Goal: Information Seeking & Learning: Learn about a topic

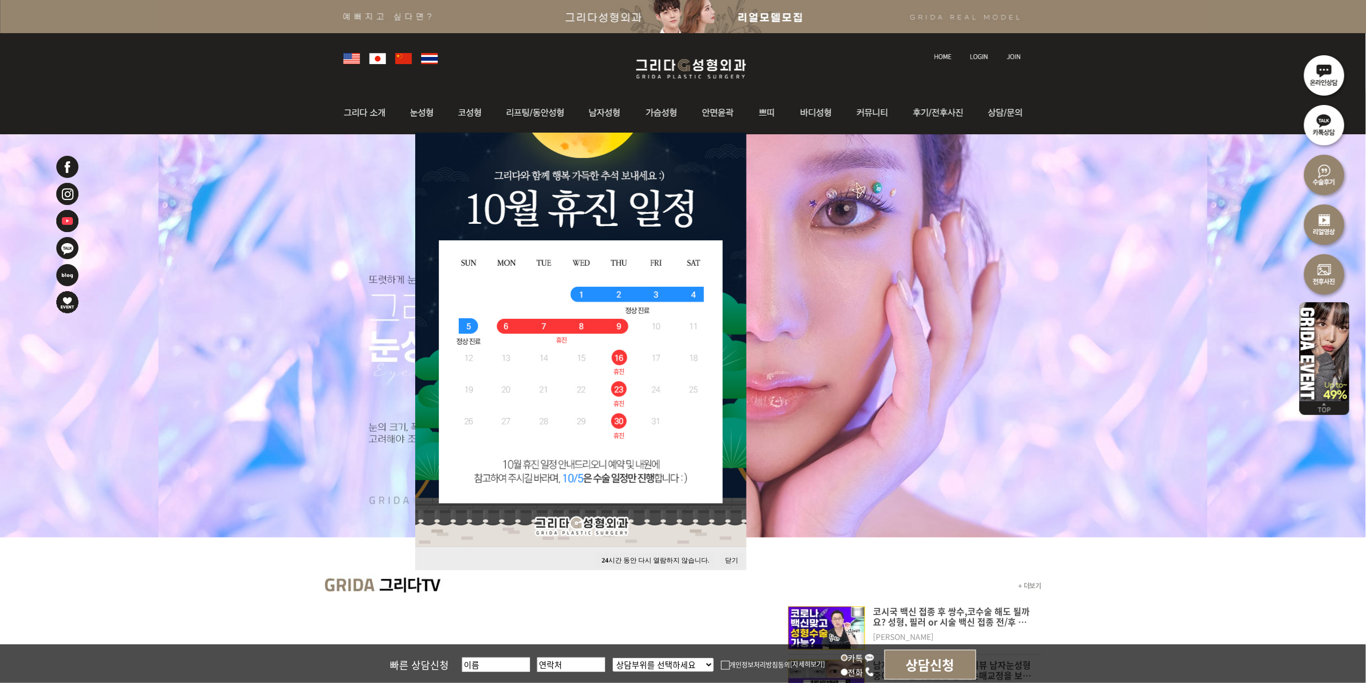
click at [655, 553] on button "24 시간 동안 다시 열람하지 않습니다." at bounding box center [656, 560] width 119 height 15
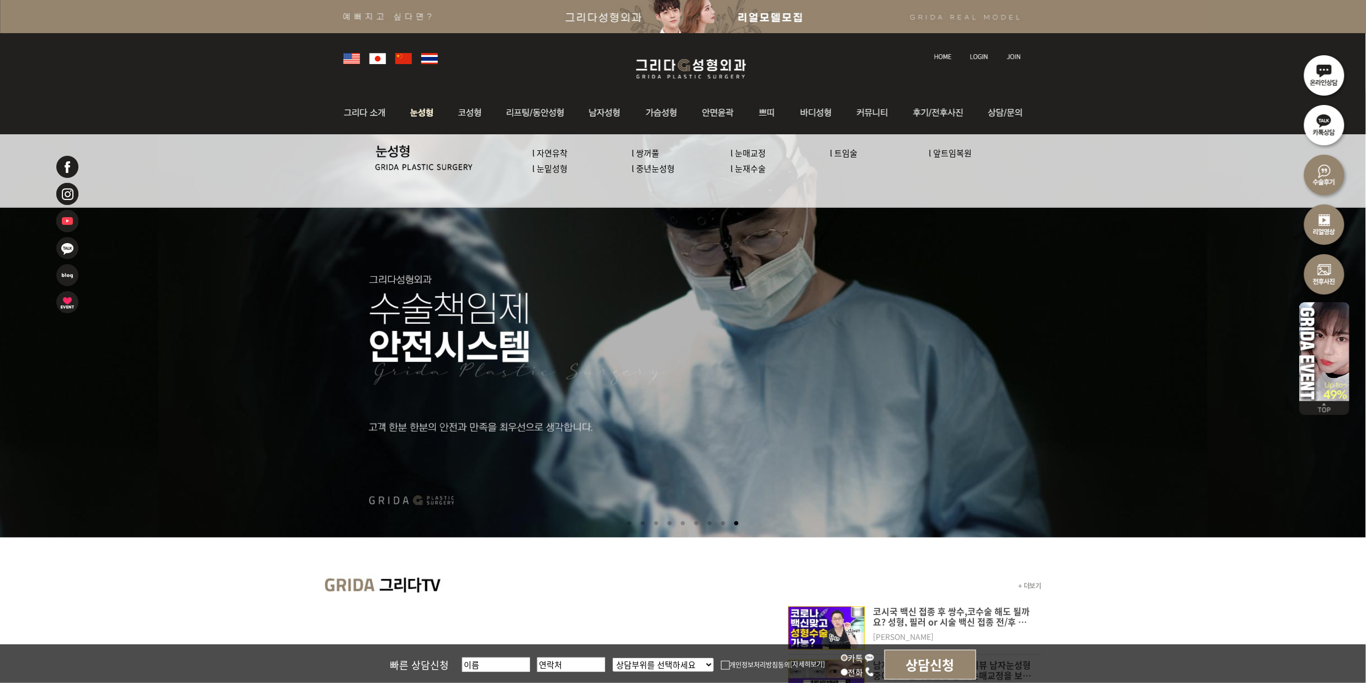
click at [545, 169] on link "l 눈밑성형" at bounding box center [550, 168] width 35 height 12
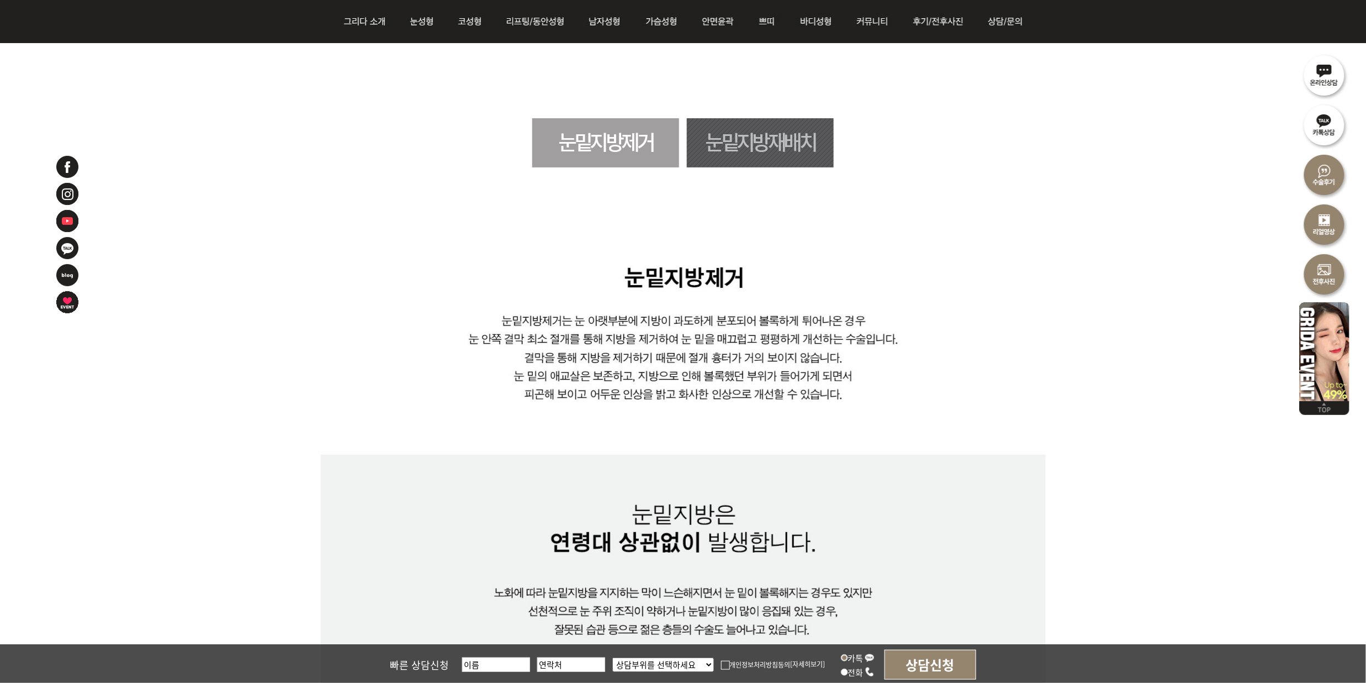
scroll to position [589, 0]
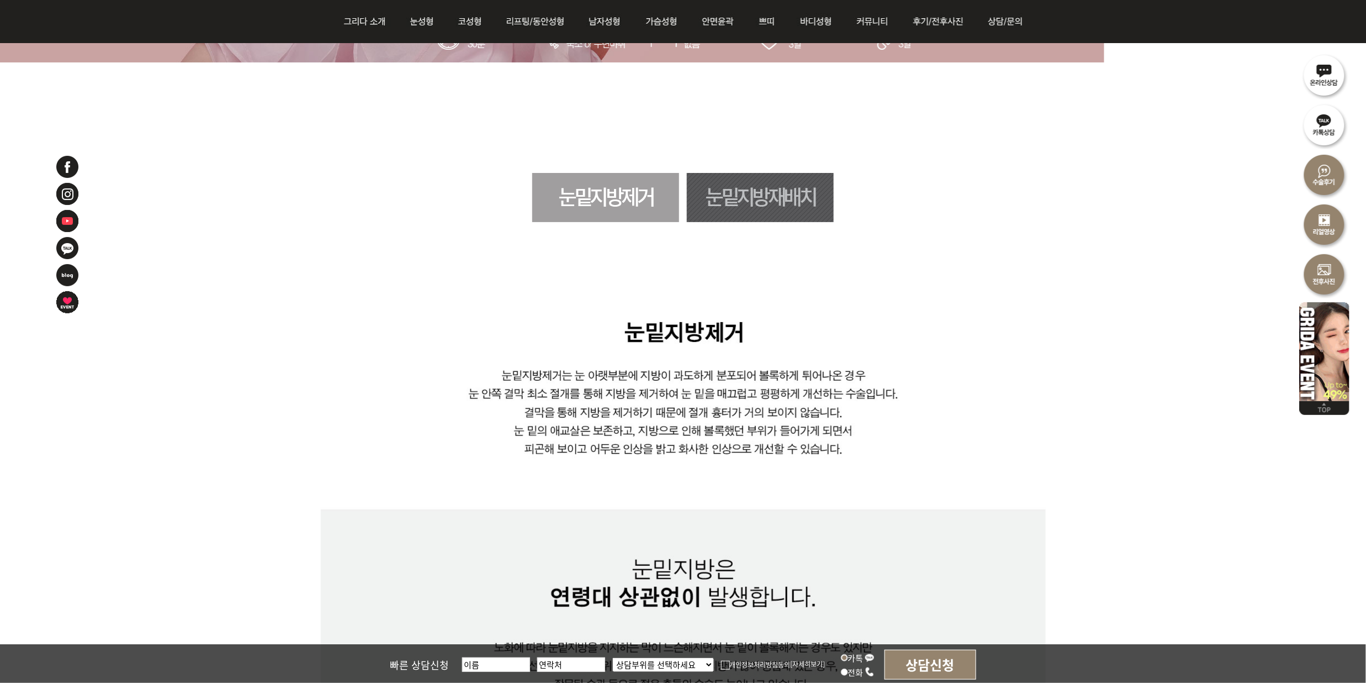
click at [750, 208] on link "눈밑지방재배치" at bounding box center [760, 197] width 147 height 49
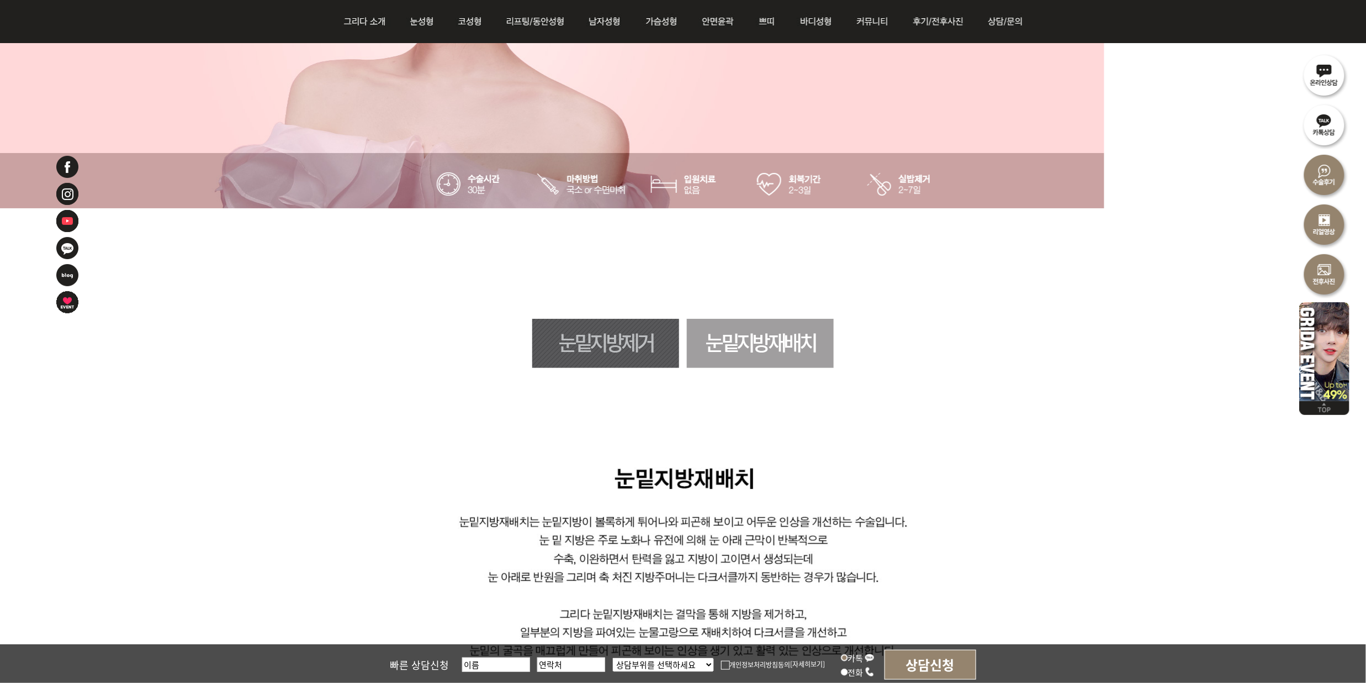
scroll to position [430, 0]
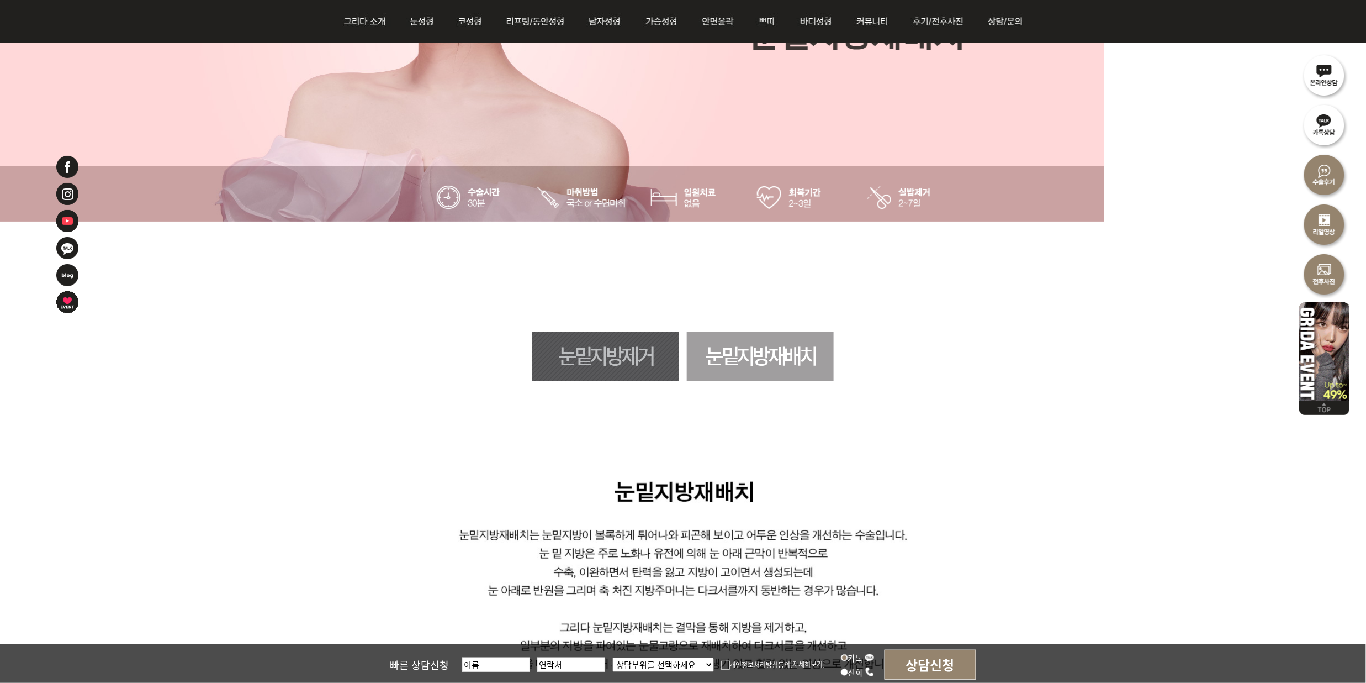
click at [643, 351] on link "눈밑지방제거" at bounding box center [605, 356] width 147 height 49
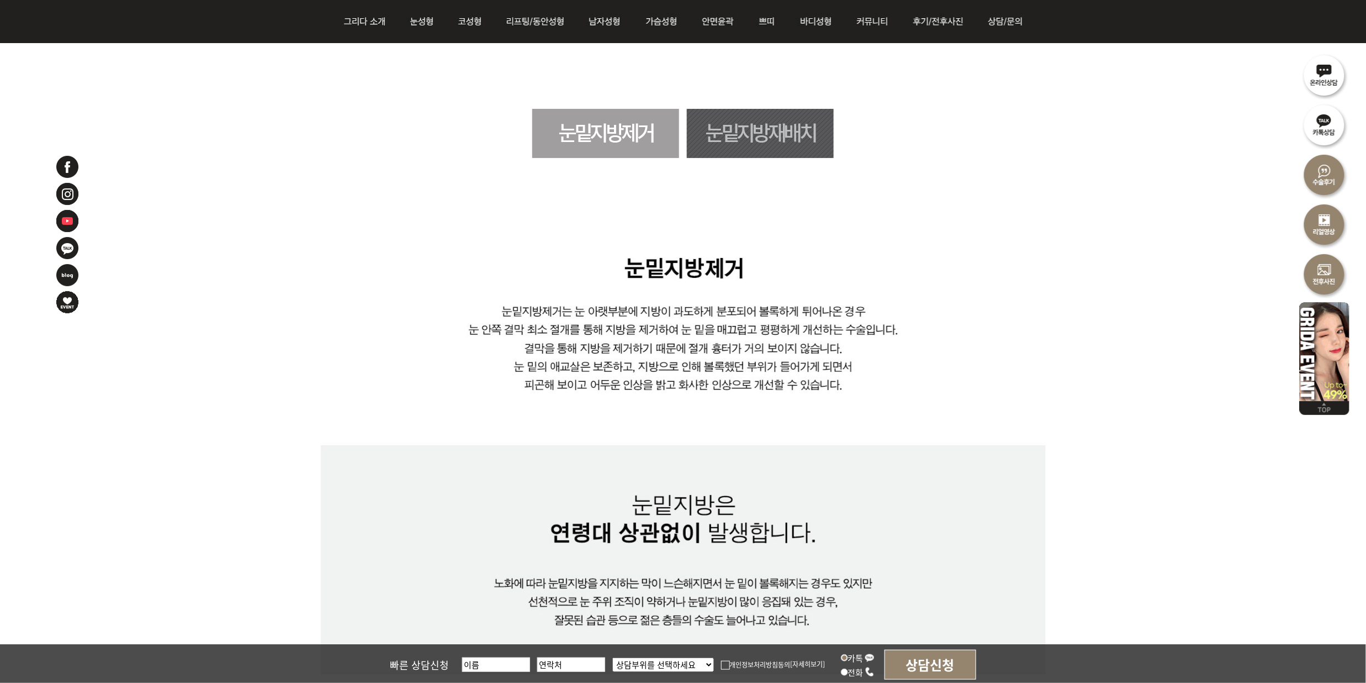
scroll to position [651, 0]
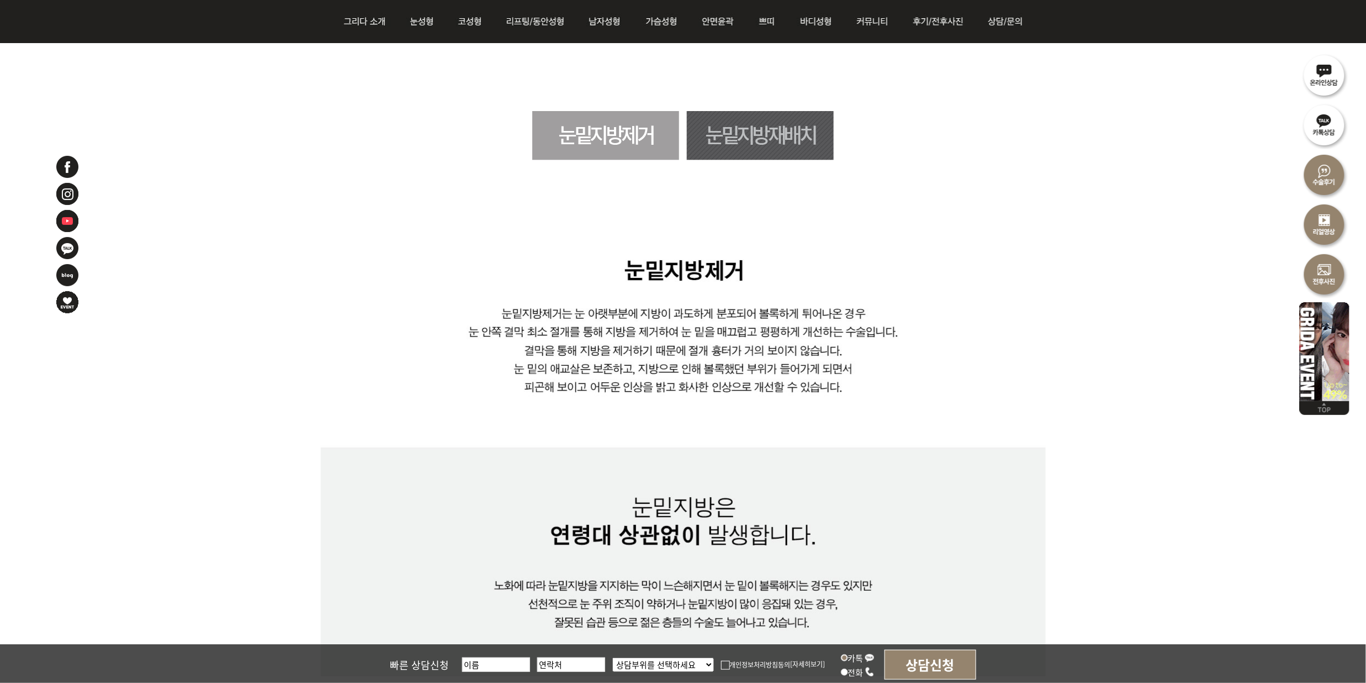
click at [774, 120] on link "눈밑지방재배치" at bounding box center [760, 135] width 147 height 49
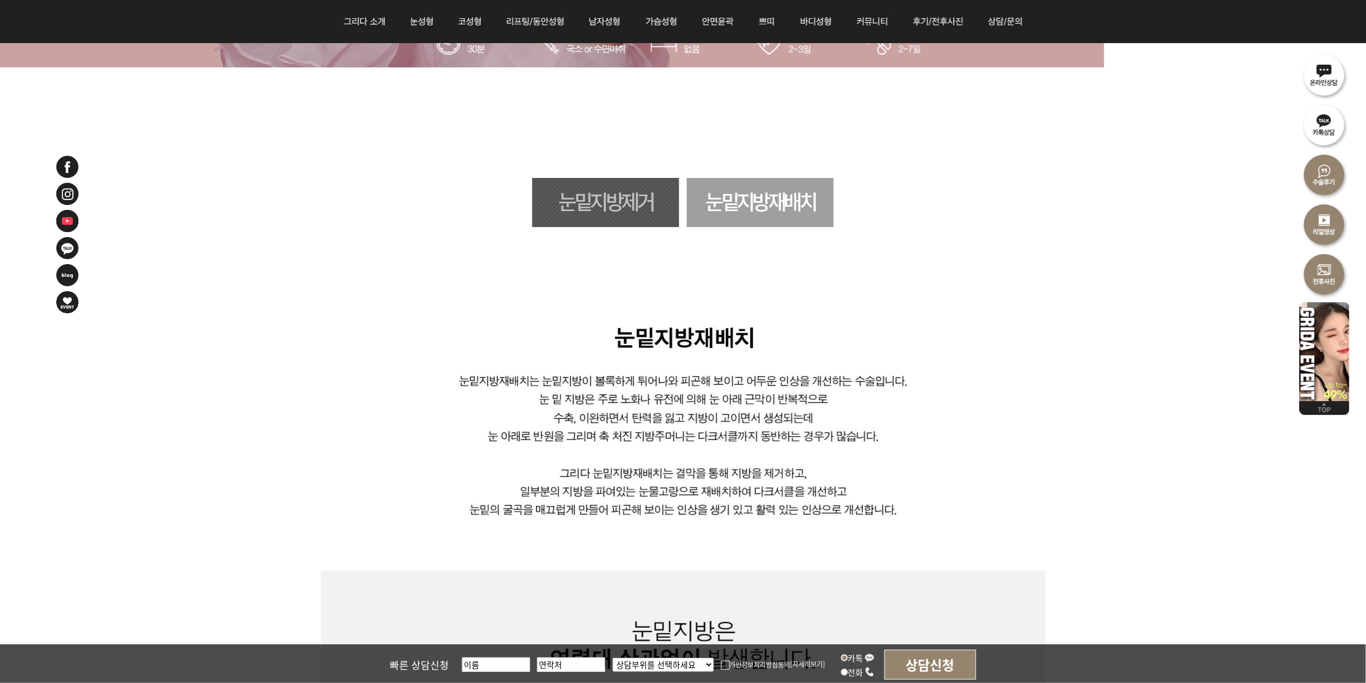
scroll to position [430, 0]
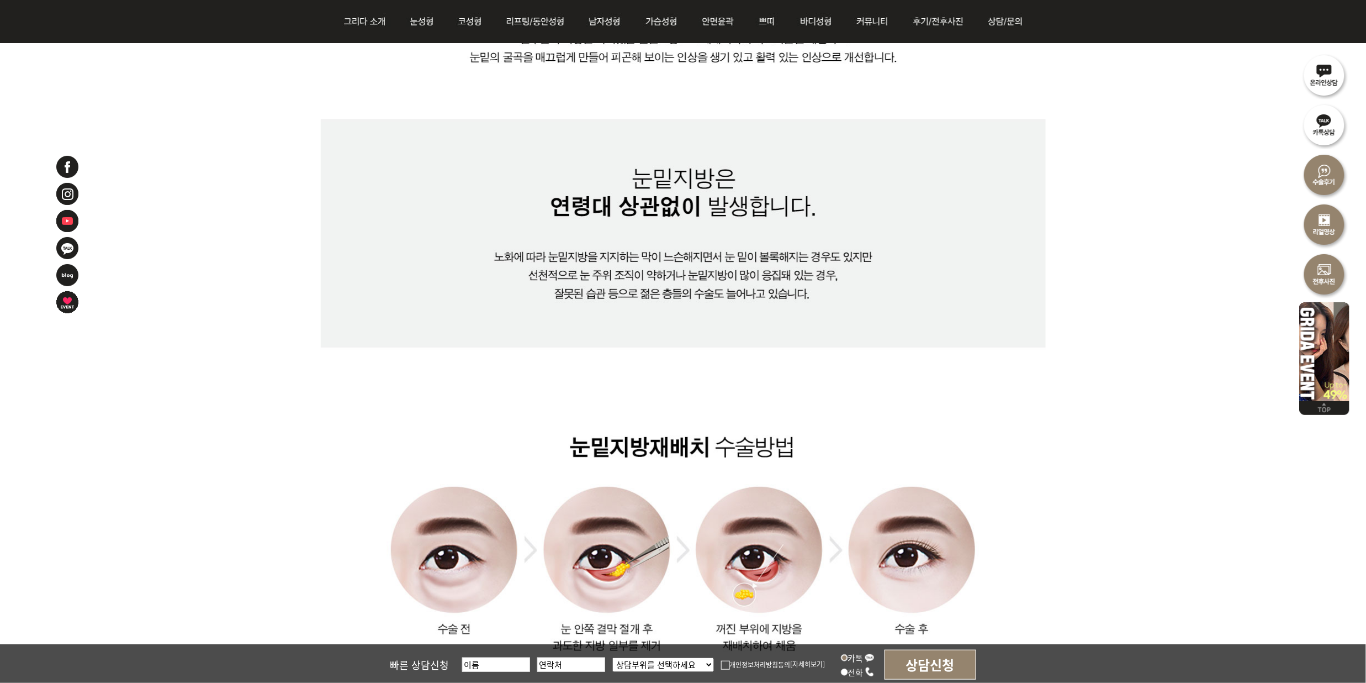
scroll to position [1019, 0]
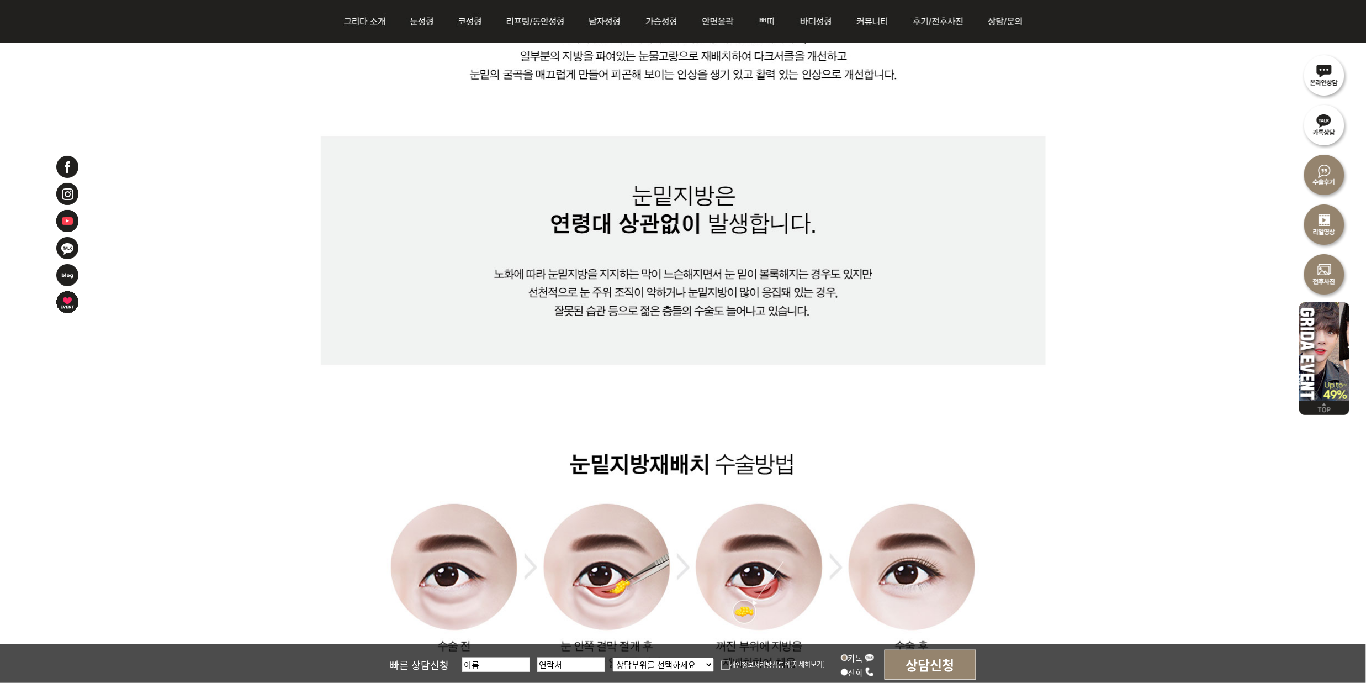
click at [1016, 228] on img at bounding box center [683, 332] width 725 height 883
click at [1010, 396] on img at bounding box center [683, 332] width 725 height 883
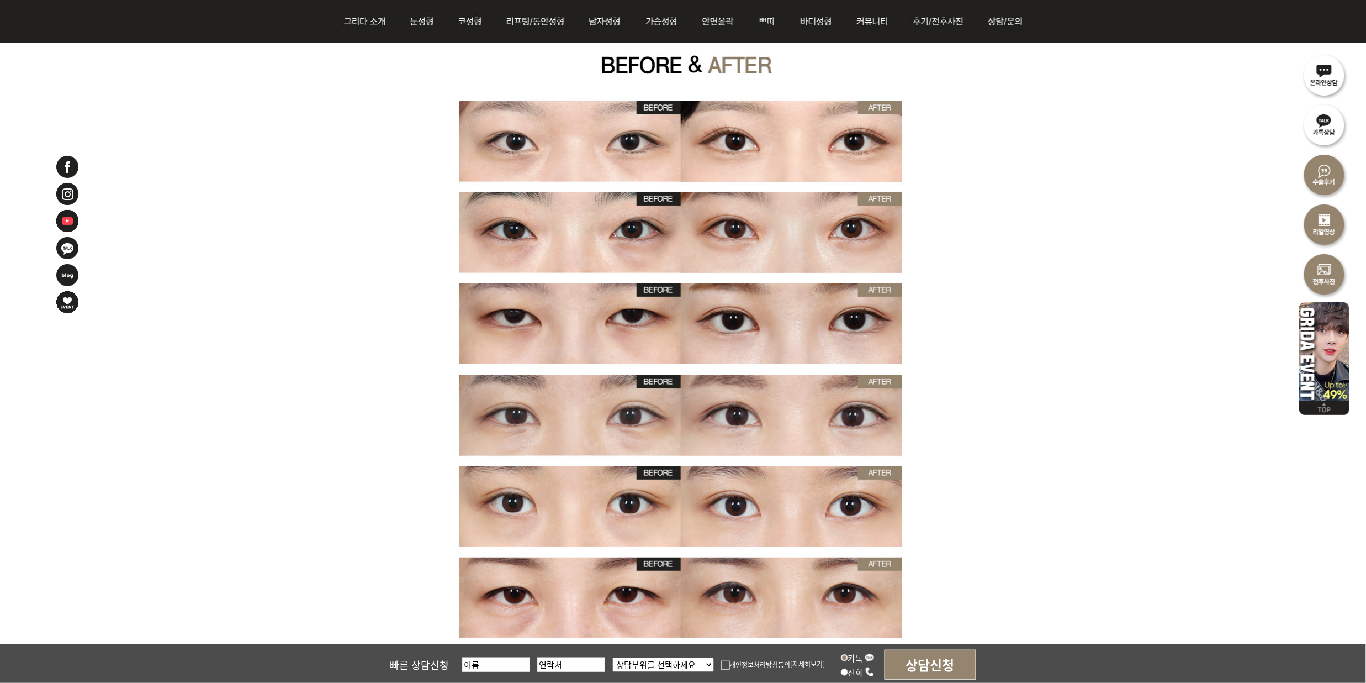
scroll to position [3007, 0]
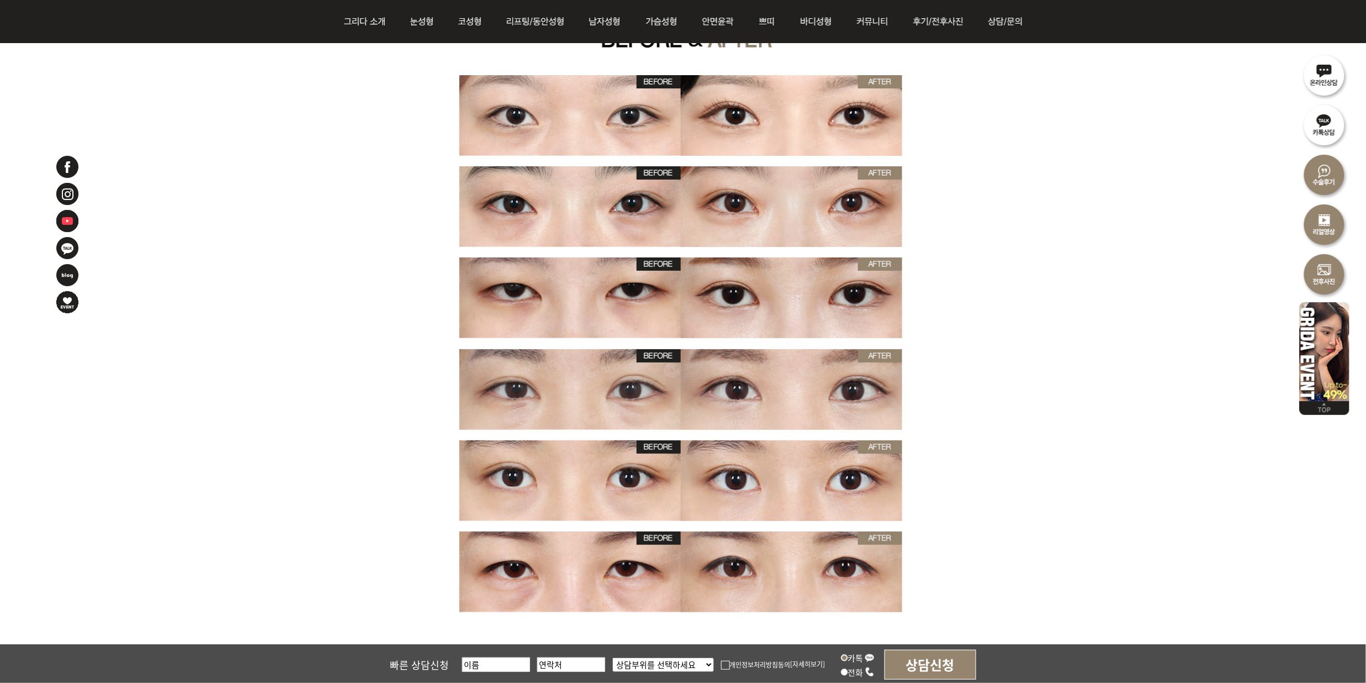
drag, startPoint x: 1022, startPoint y: 540, endPoint x: 1024, endPoint y: 533, distance: 7.0
drag, startPoint x: 1024, startPoint y: 533, endPoint x: 947, endPoint y: 563, distance: 83.1
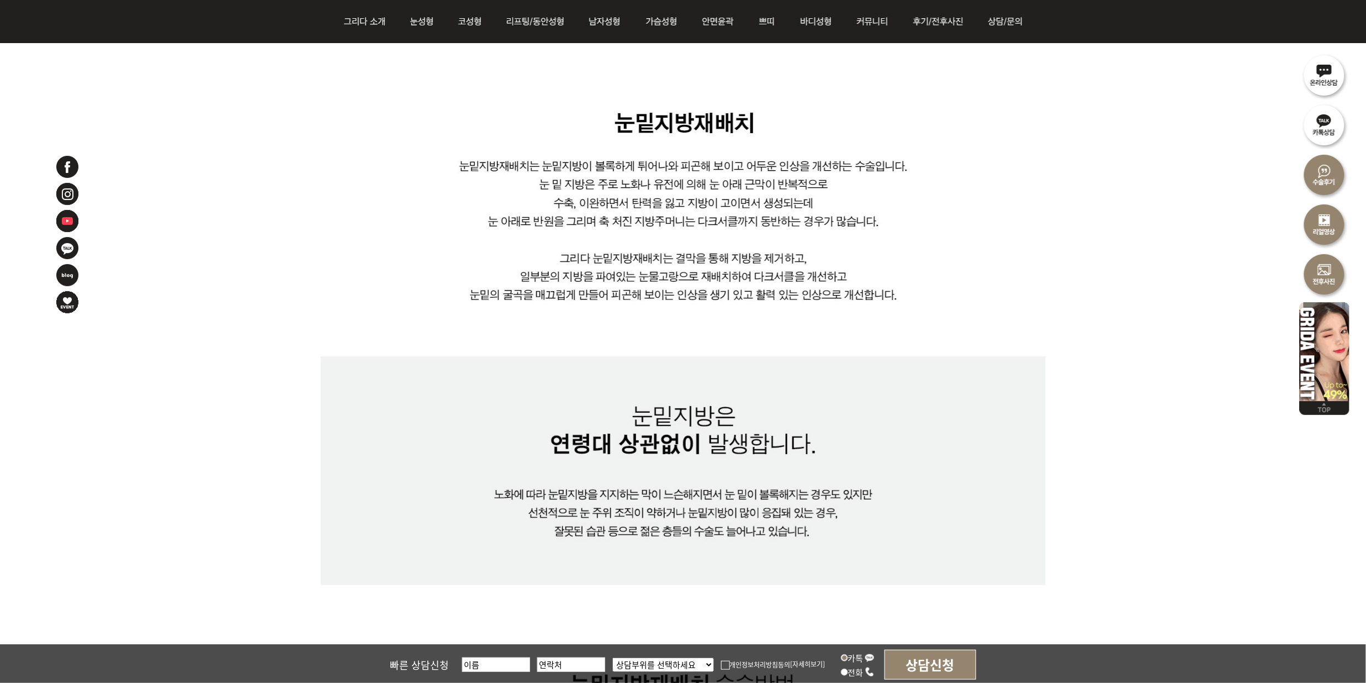
scroll to position [798, 0]
click at [626, 341] on img at bounding box center [683, 553] width 725 height 883
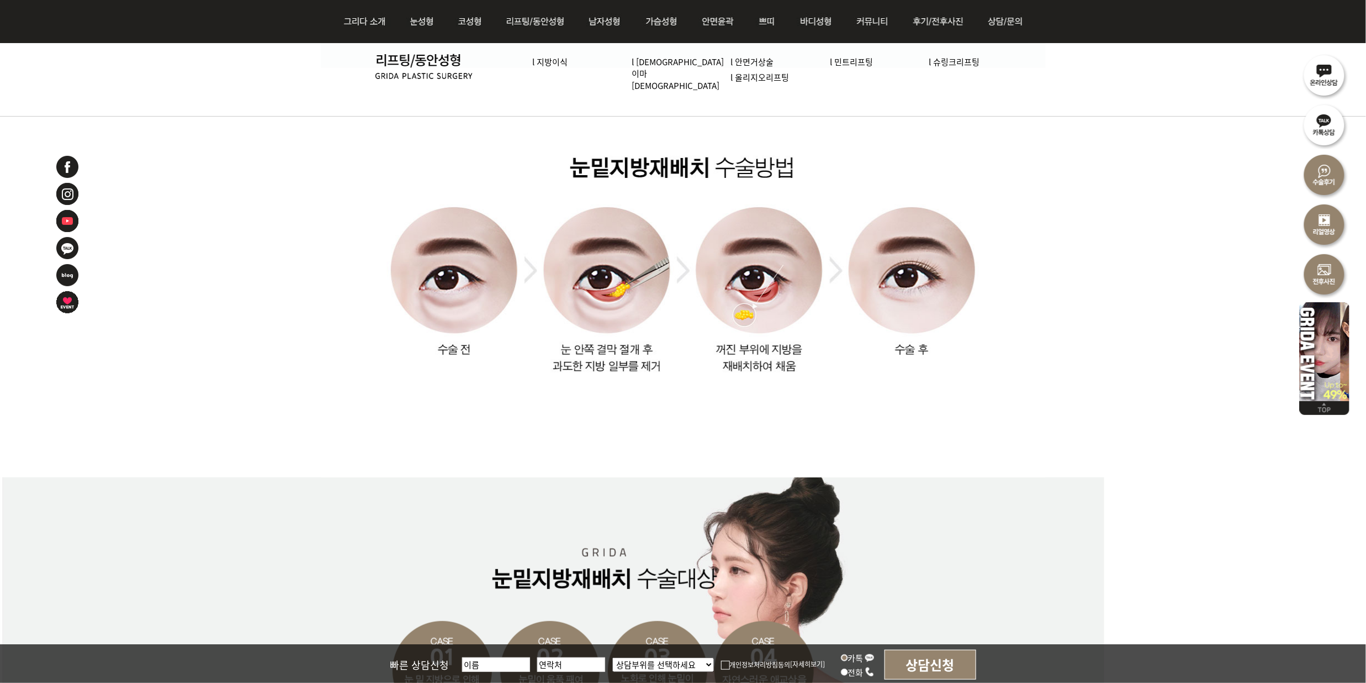
scroll to position [1326, 0]
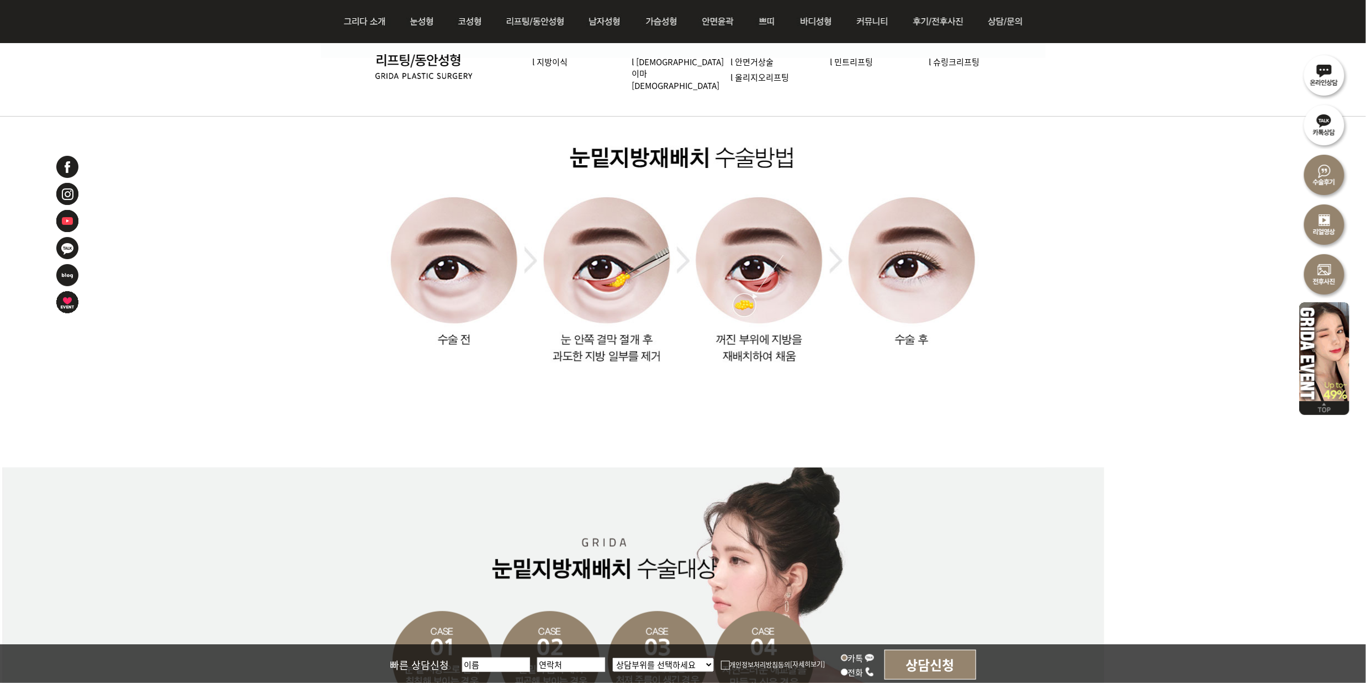
click at [1037, 415] on img at bounding box center [683, 26] width 725 height 883
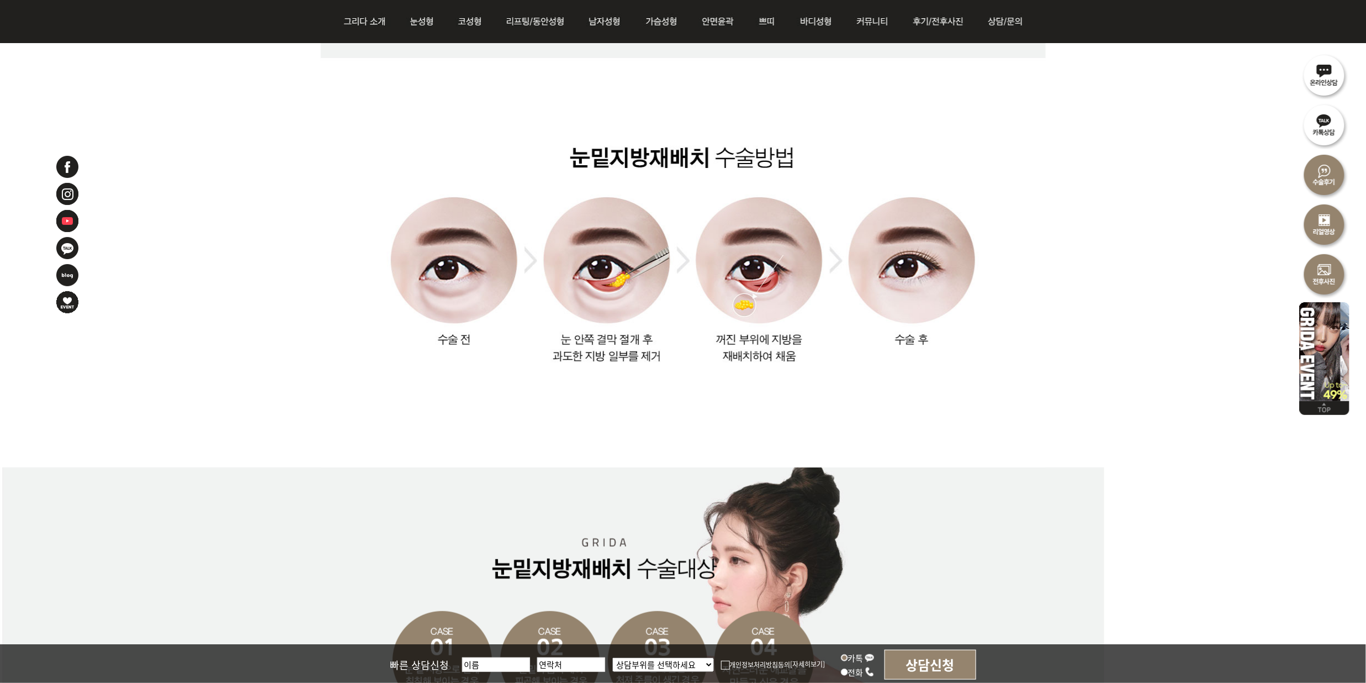
click at [1011, 281] on img at bounding box center [683, 26] width 725 height 883
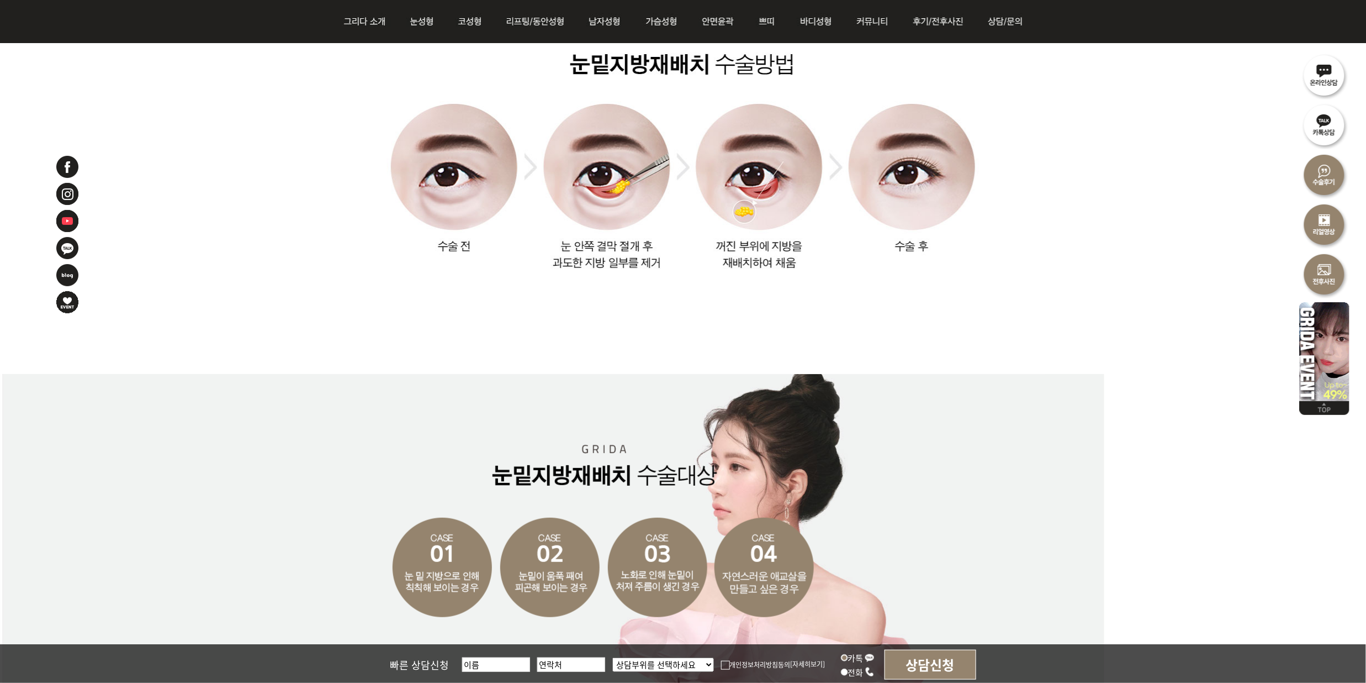
scroll to position [1547, 0]
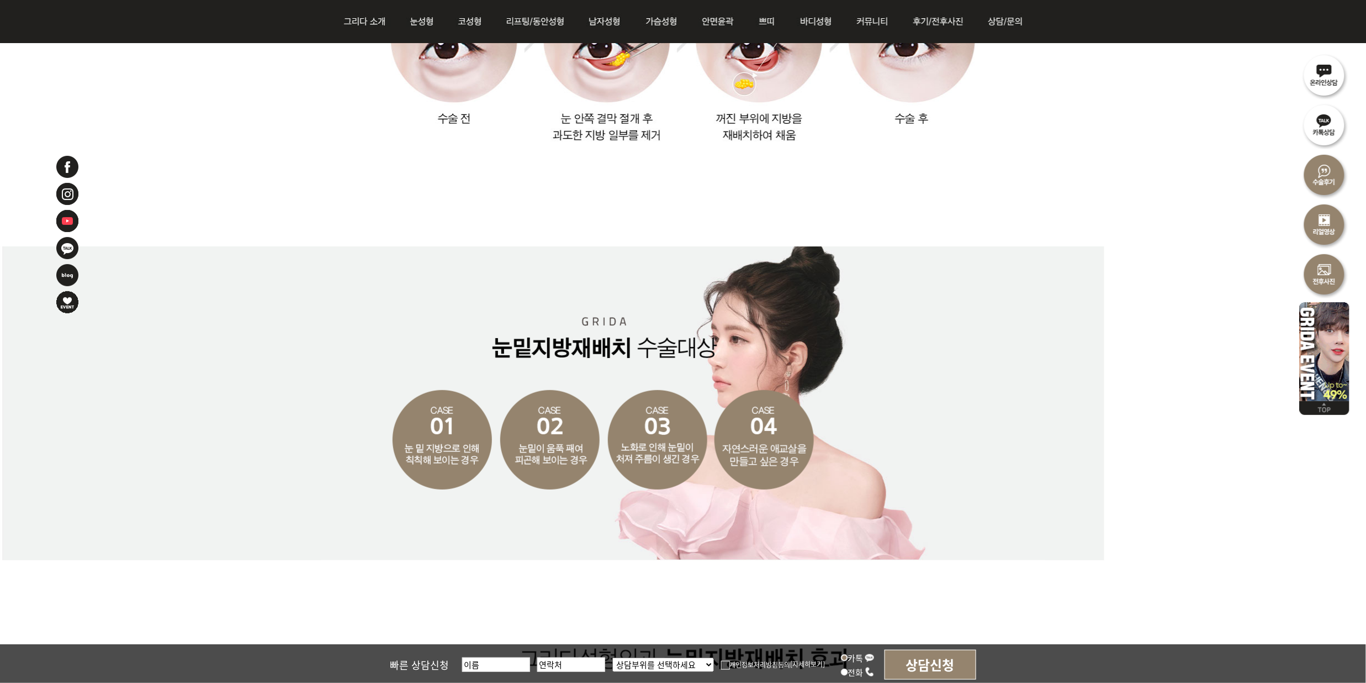
click at [1141, 504] on div at bounding box center [683, 403] width 1366 height 314
click at [1247, 464] on div at bounding box center [683, 403] width 1366 height 314
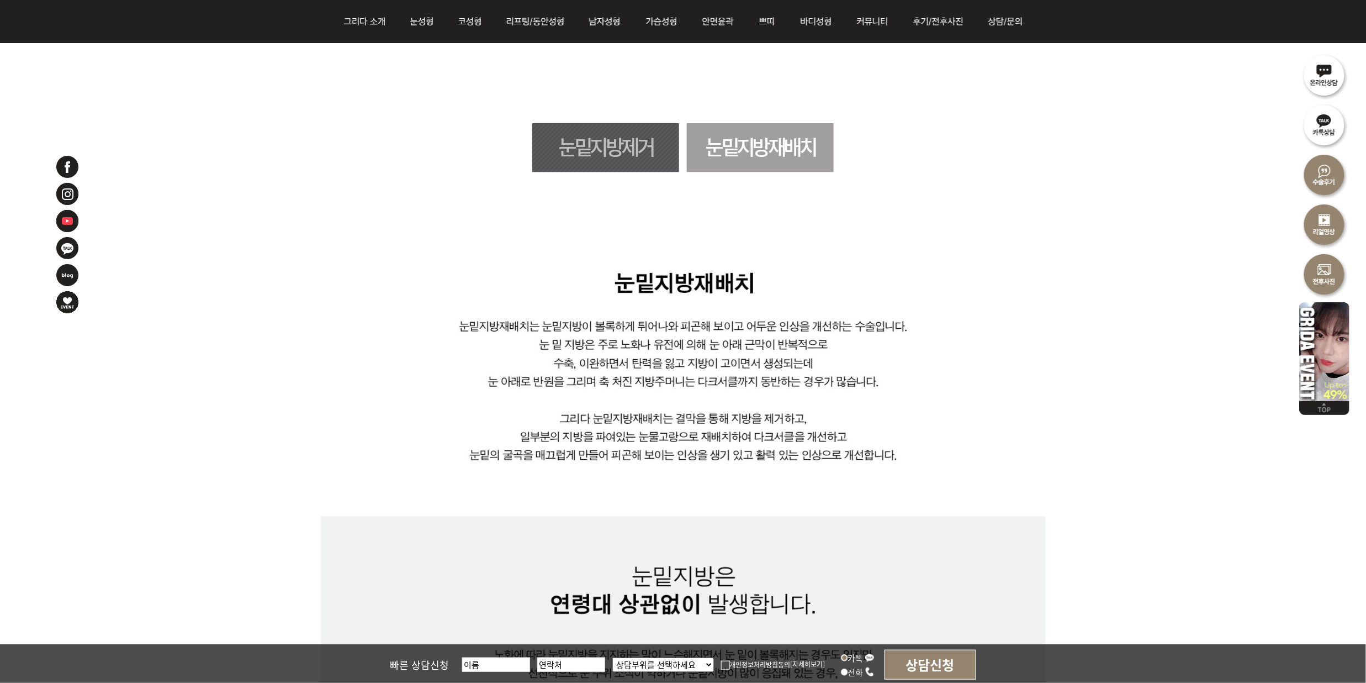
scroll to position [589, 0]
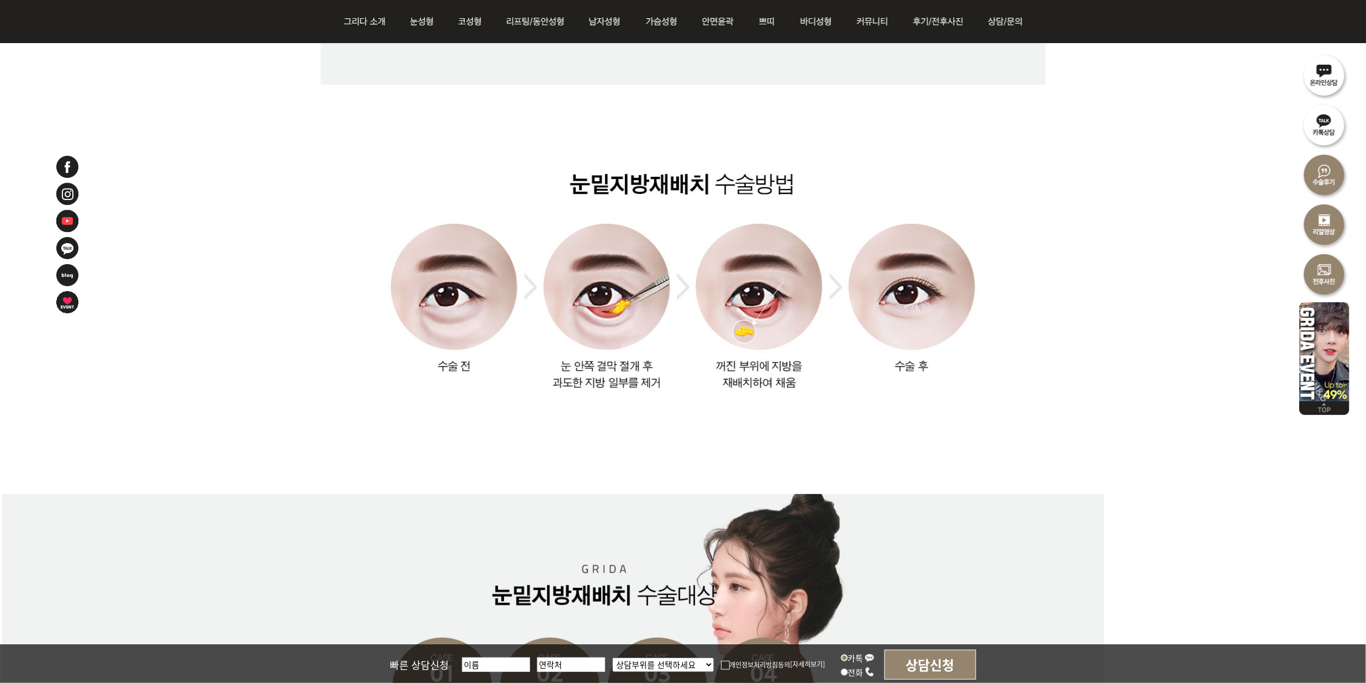
scroll to position [1326, 0]
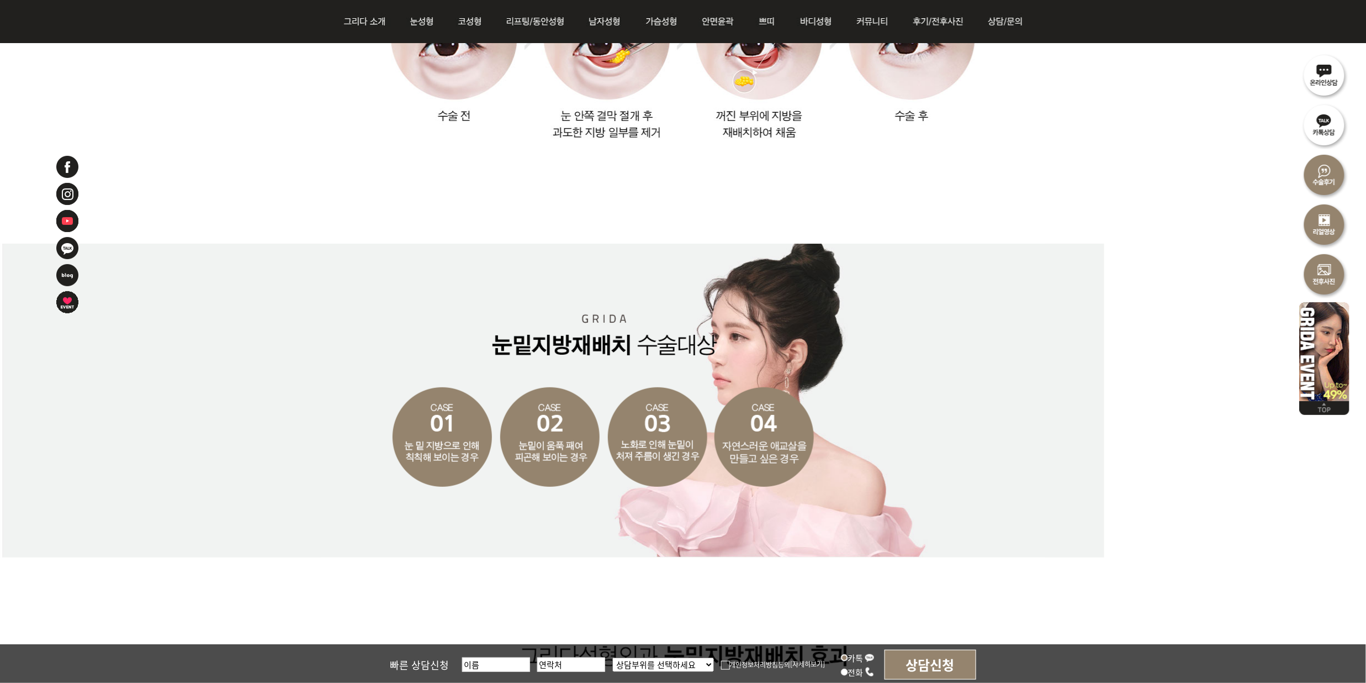
scroll to position [1547, 0]
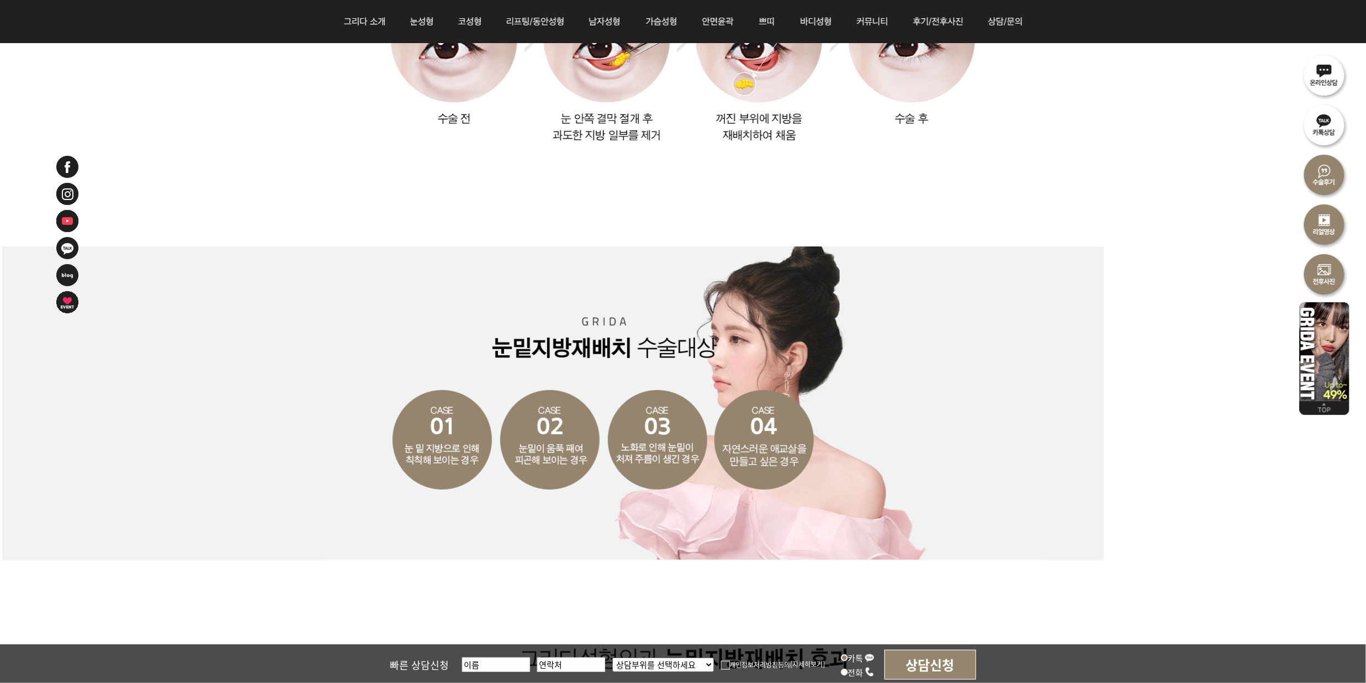
click at [1200, 365] on div at bounding box center [683, 403] width 1366 height 314
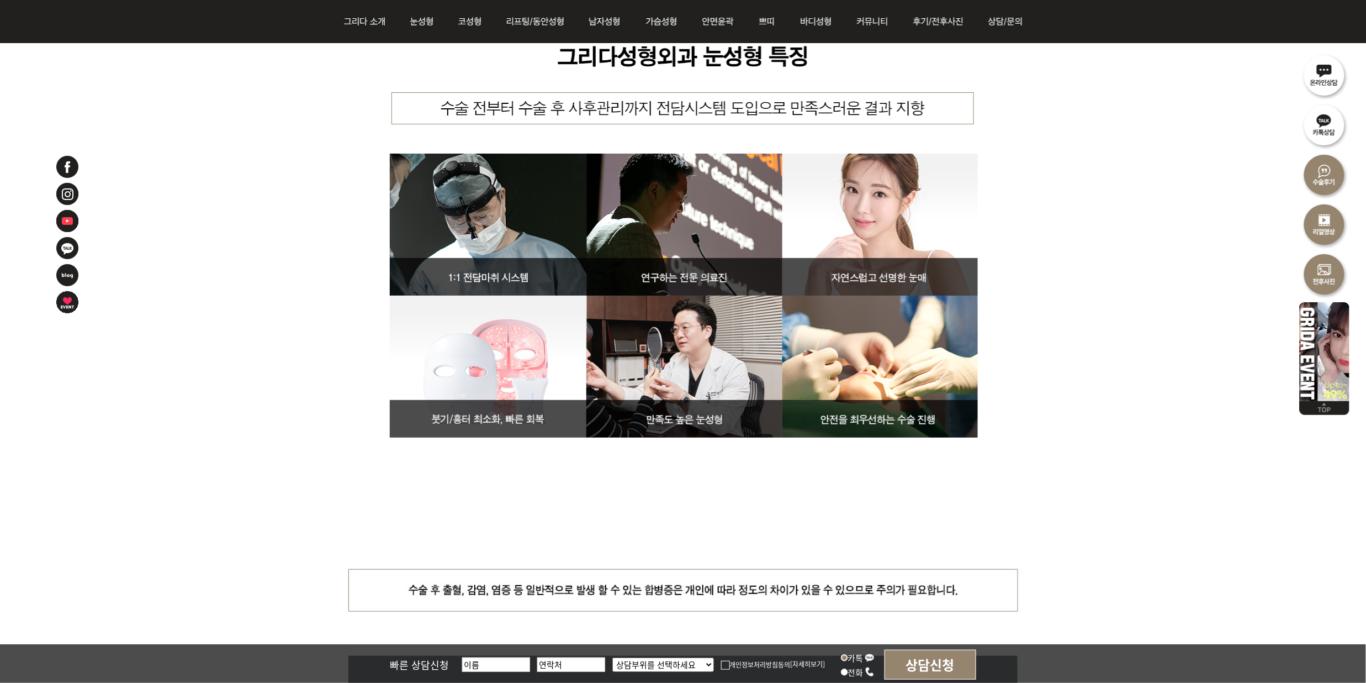
scroll to position [4271, 0]
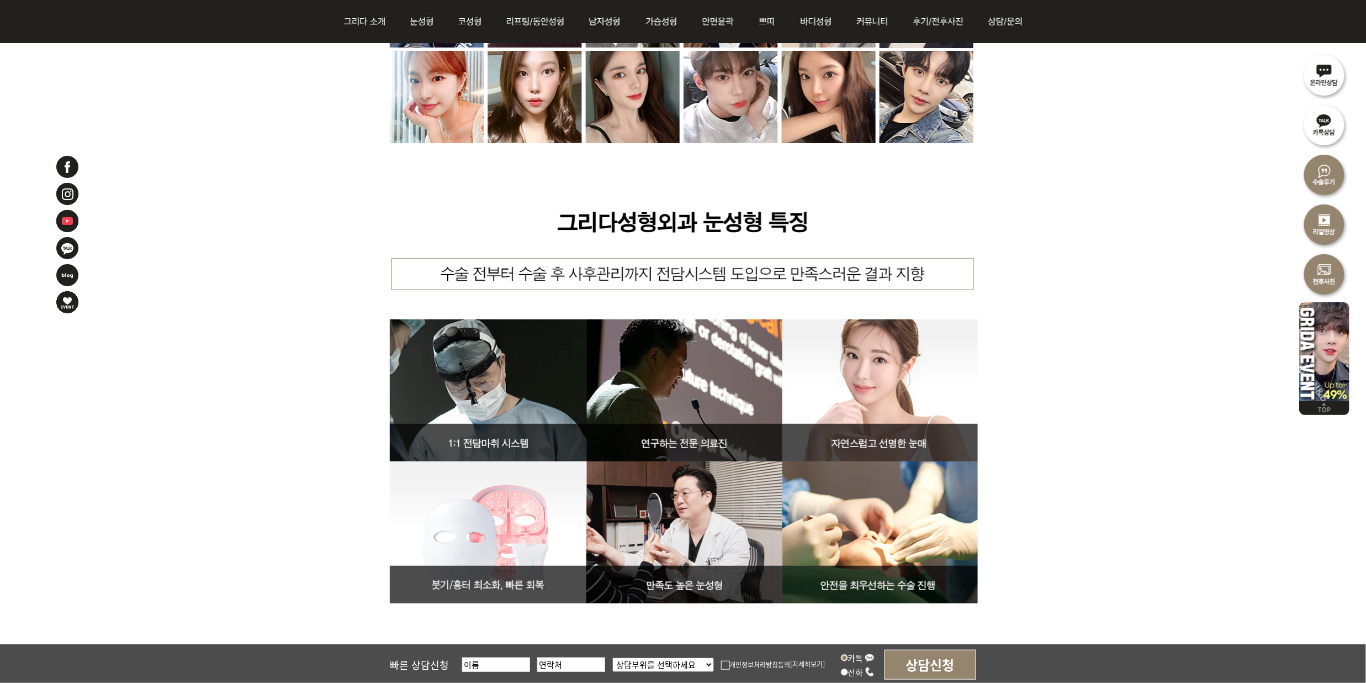
scroll to position [4198, 0]
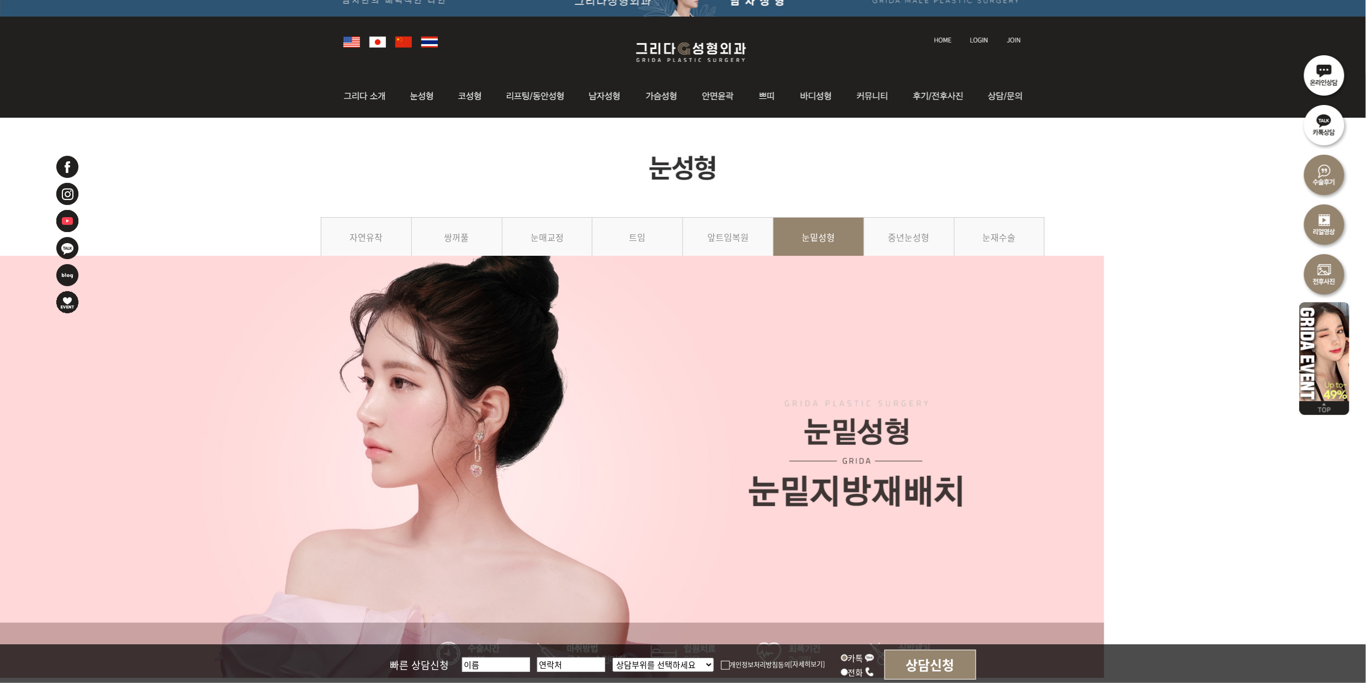
scroll to position [532, 0]
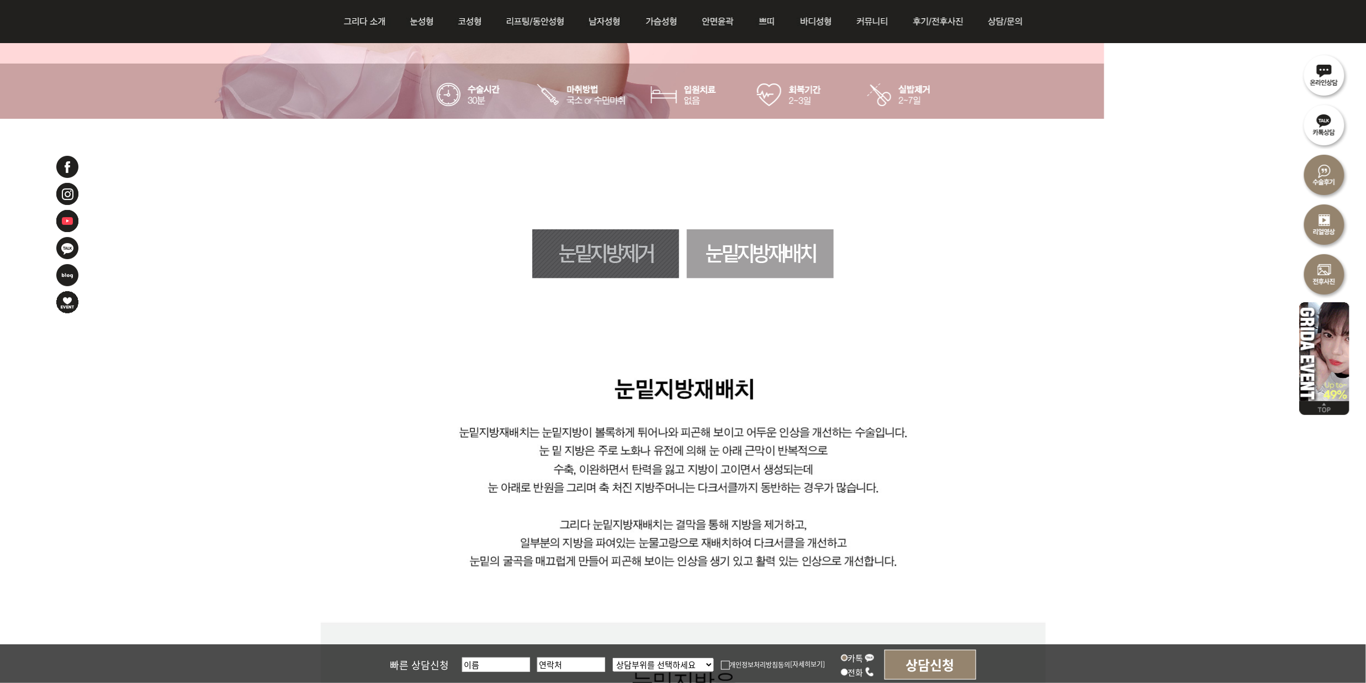
click at [590, 257] on link "눈밑지방제거" at bounding box center [605, 253] width 147 height 49
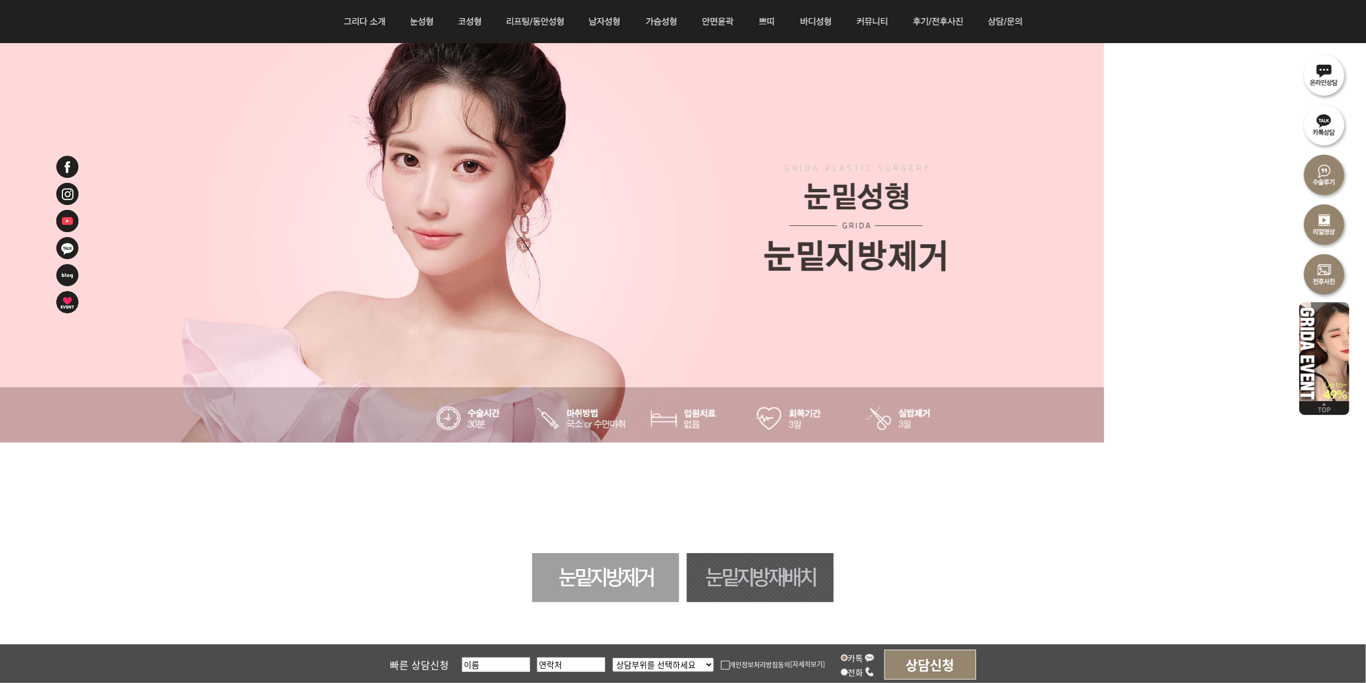
scroll to position [504, 0]
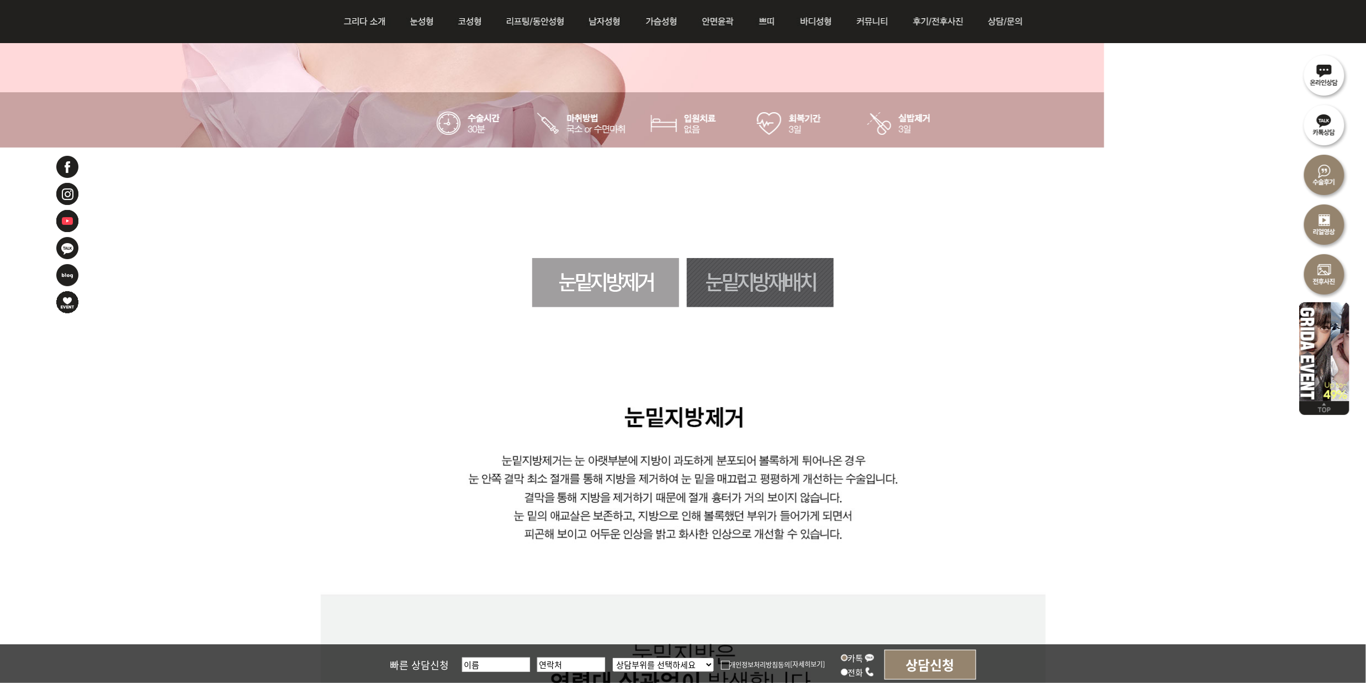
click at [798, 279] on link "눈밑지방재배치" at bounding box center [760, 282] width 147 height 49
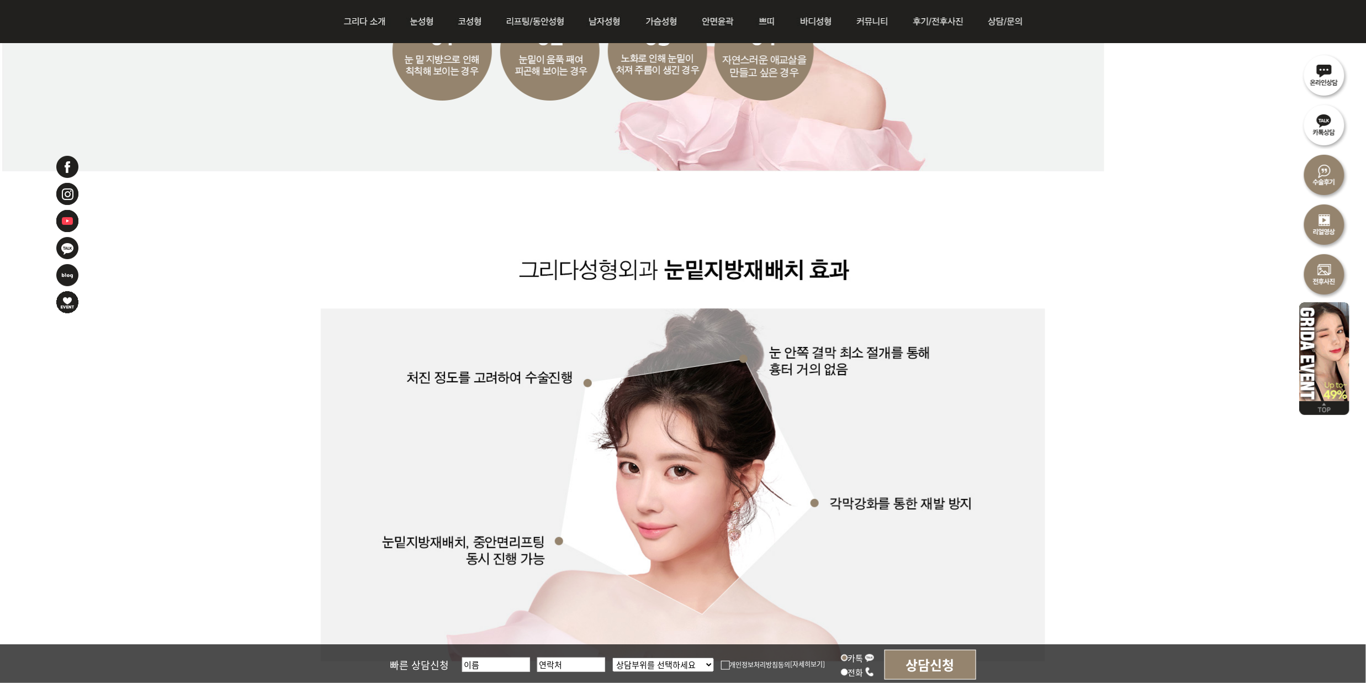
scroll to position [2050, 0]
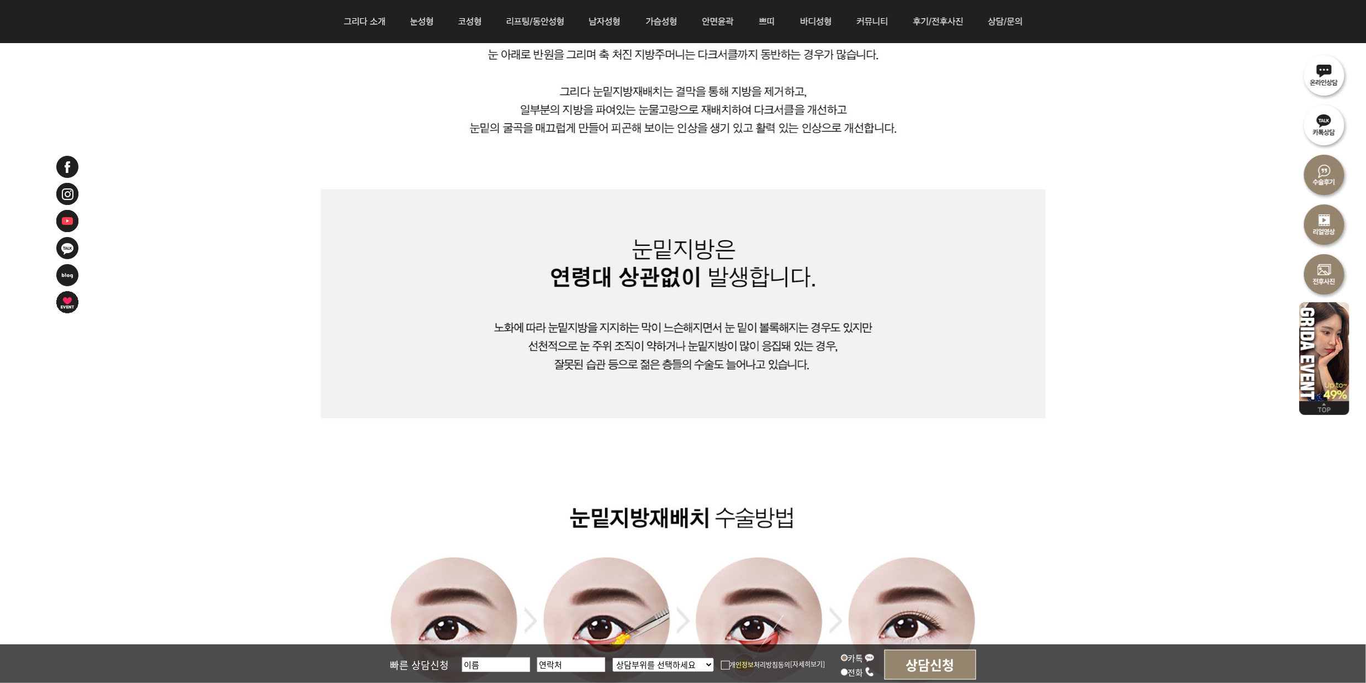
scroll to position [1093, 0]
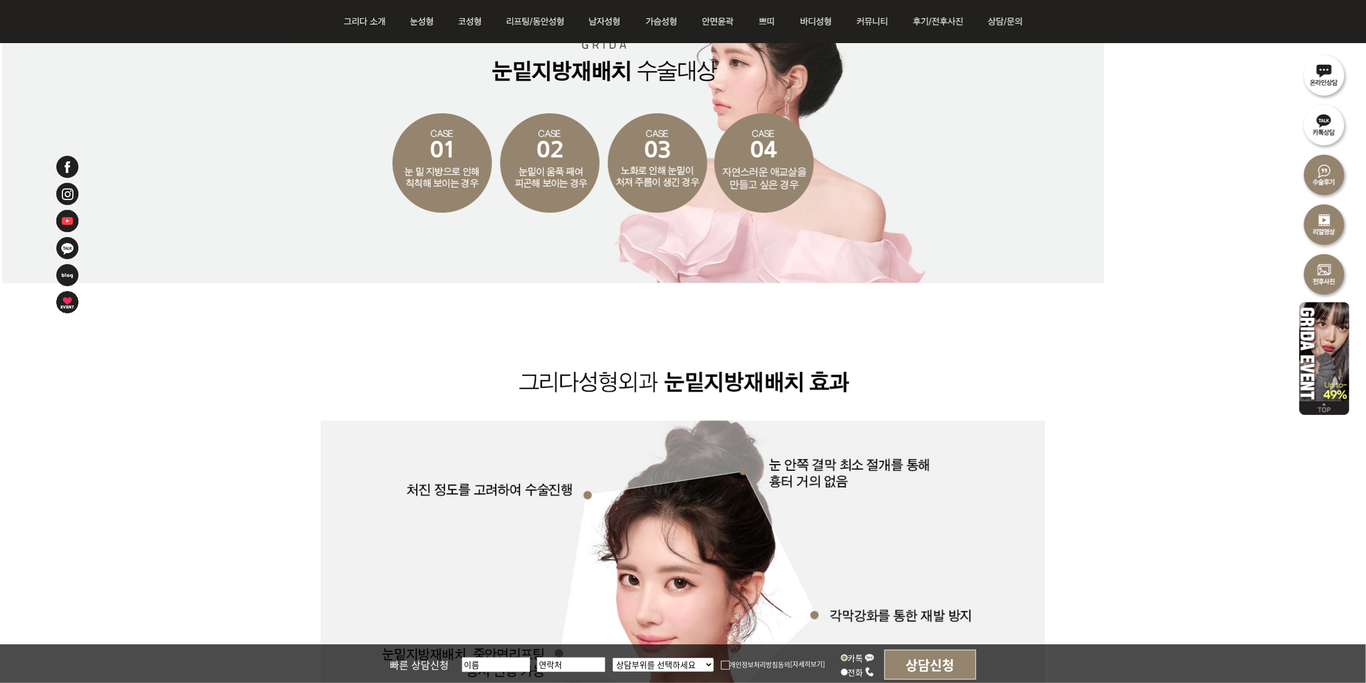
scroll to position [1829, 0]
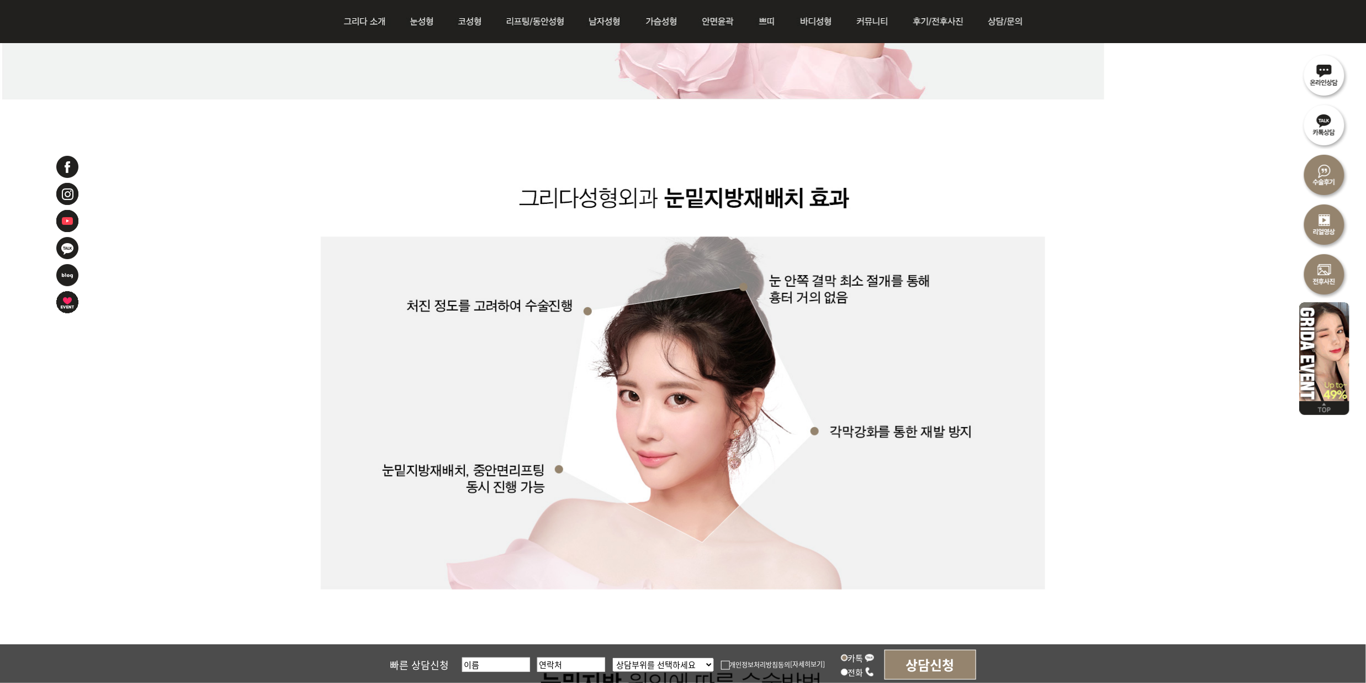
scroll to position [2050, 0]
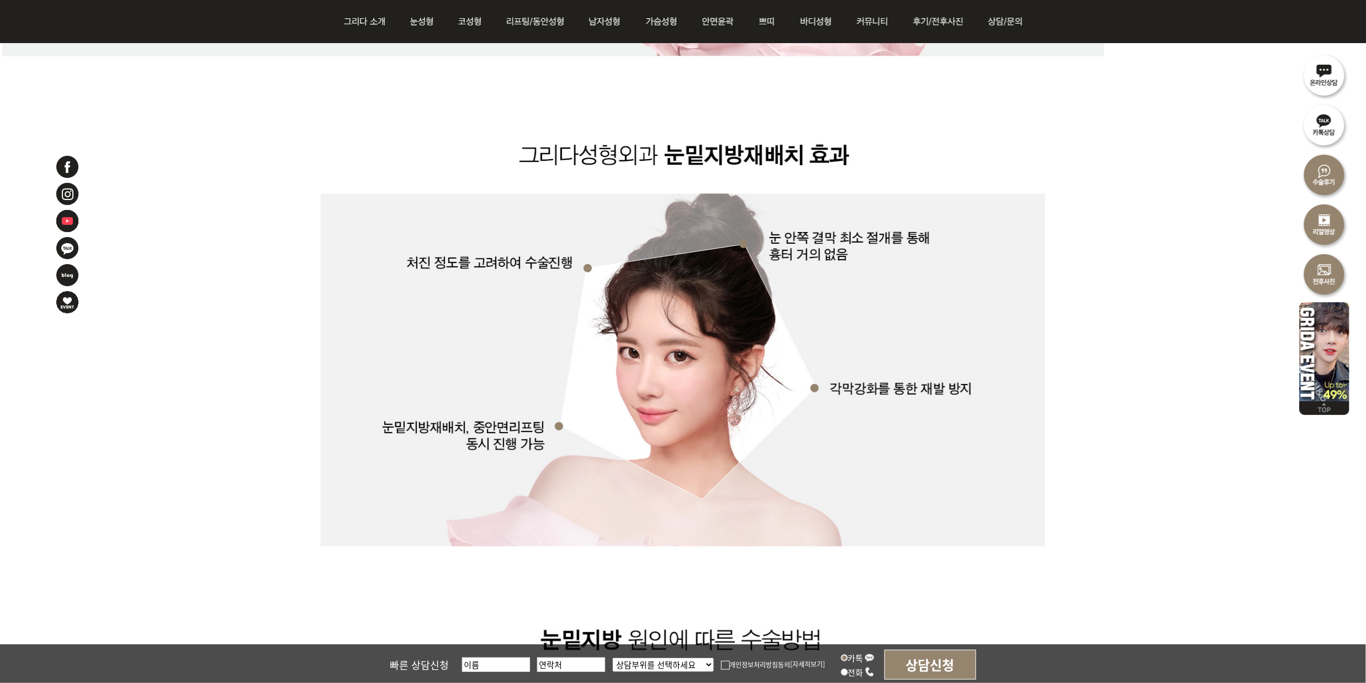
drag, startPoint x: 356, startPoint y: 95, endPoint x: 376, endPoint y: 102, distance: 21.1
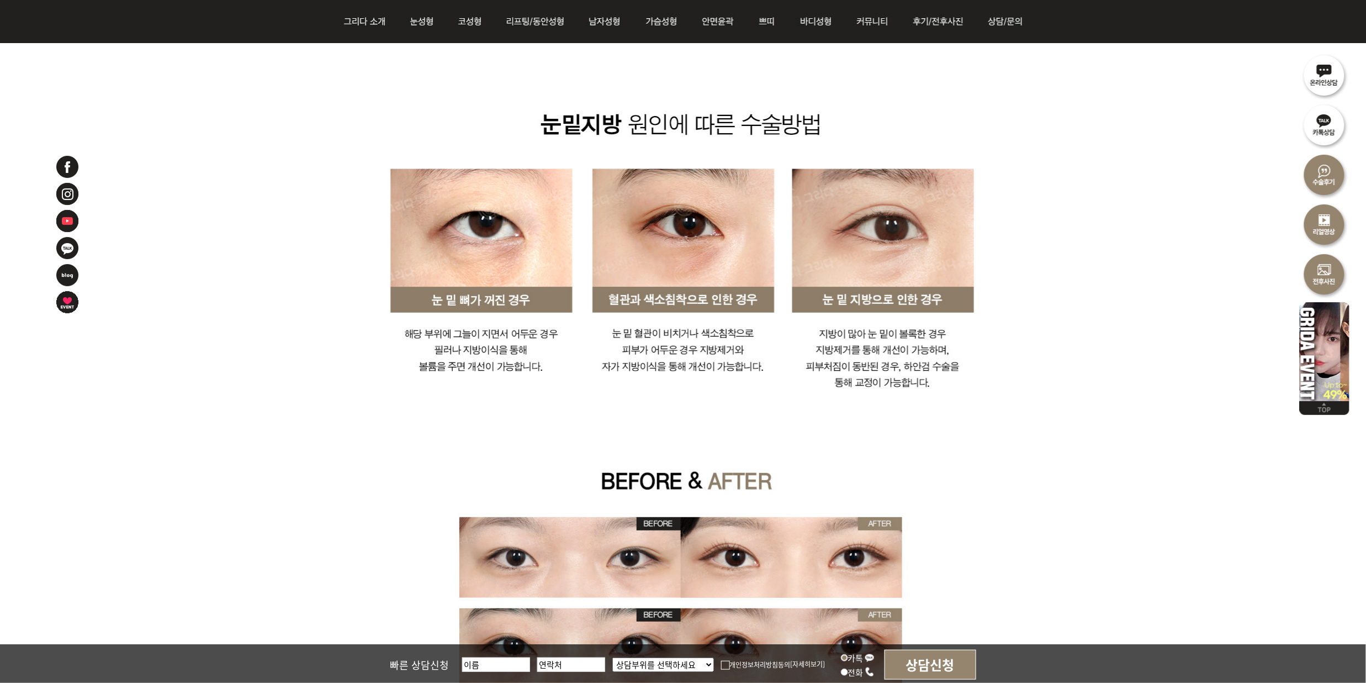
scroll to position [2492, 0]
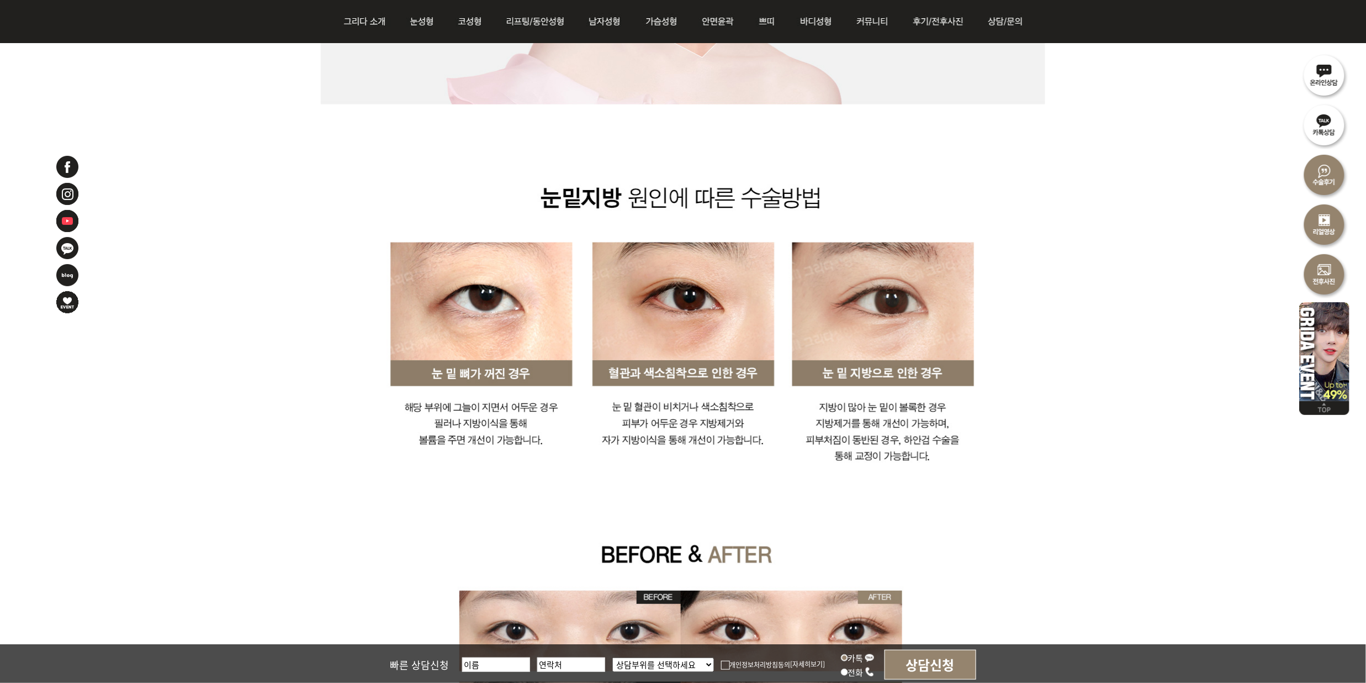
click at [1174, 298] on div "눈밑지방제거 눈밑지방재배치" at bounding box center [683, 297] width 1366 height 5121
click at [1240, 380] on div "눈밑지방제거 눈밑지방재배치" at bounding box center [683, 297] width 1366 height 5121
